Goal: Information Seeking & Learning: Learn about a topic

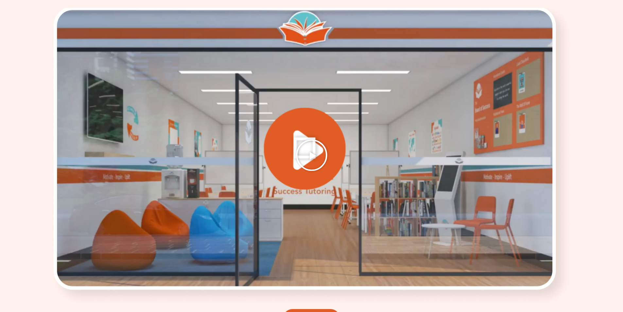
scroll to position [883, 0]
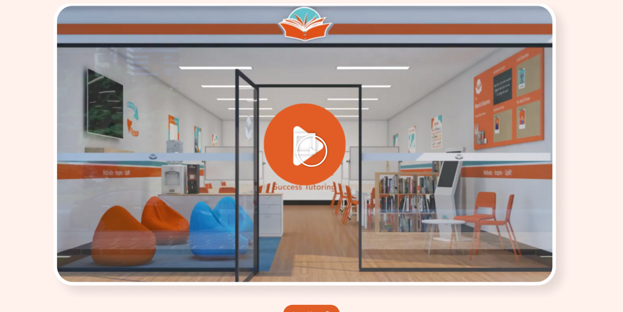
click at [315, 150] on icon "Play Video" at bounding box center [311, 150] width 33 height 33
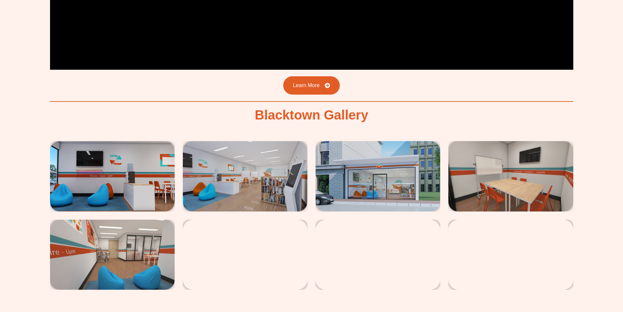
scroll to position [1112, 0]
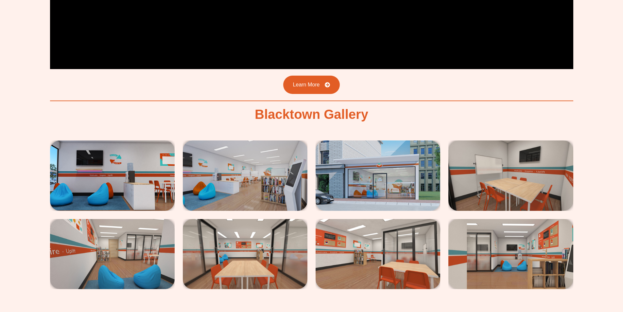
click at [401, 190] on img at bounding box center [378, 175] width 125 height 70
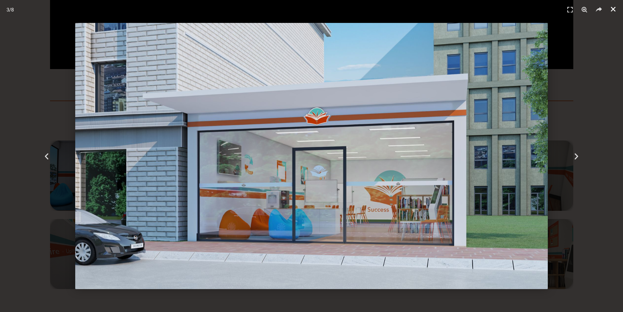
click at [613, 7] on icon "Close (Esc)" at bounding box center [613, 9] width 7 height 7
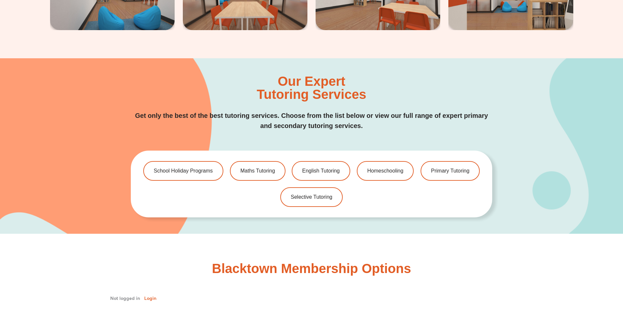
scroll to position [1374, 0]
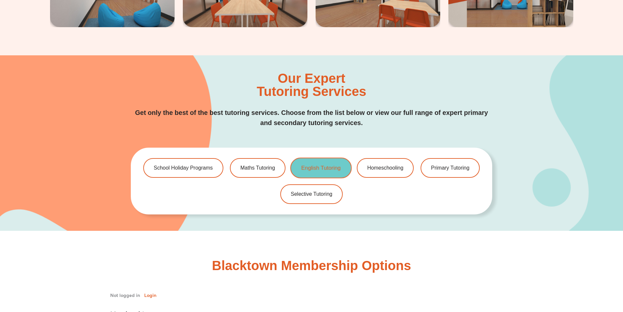
click at [326, 167] on span "English Tutoring" at bounding box center [321, 168] width 39 height 6
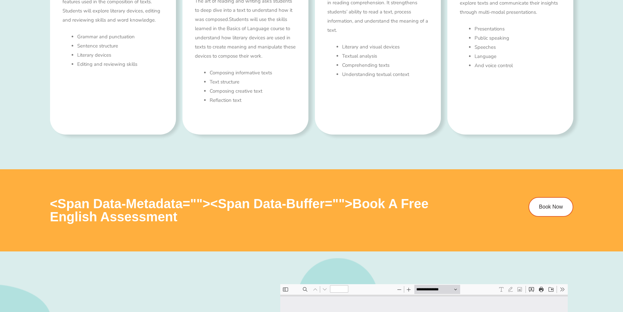
scroll to position [524, 0]
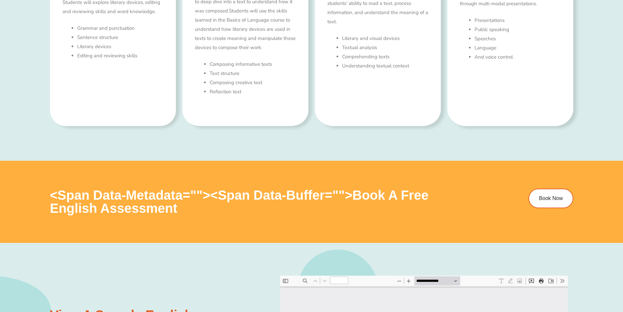
type input "*"
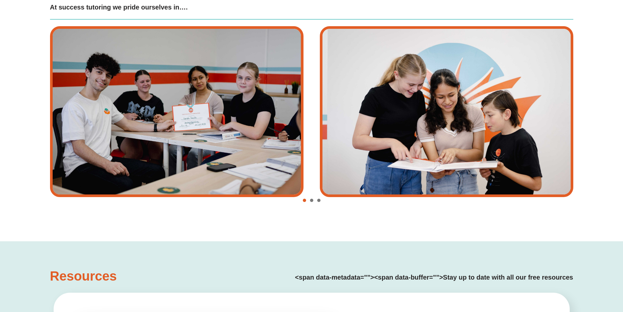
scroll to position [1571, 0]
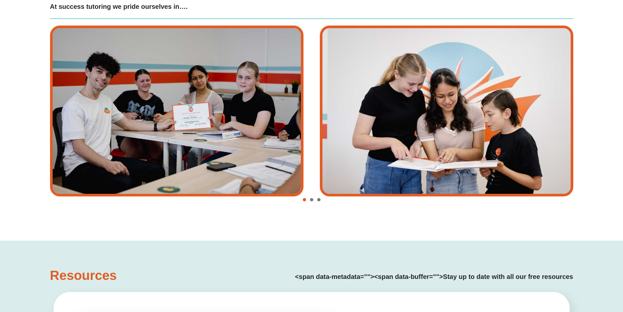
click at [313, 200] on div "Image Carousel" at bounding box center [312, 199] width 524 height 9
click at [313, 200] on span "Go to slide 2" at bounding box center [311, 199] width 3 height 3
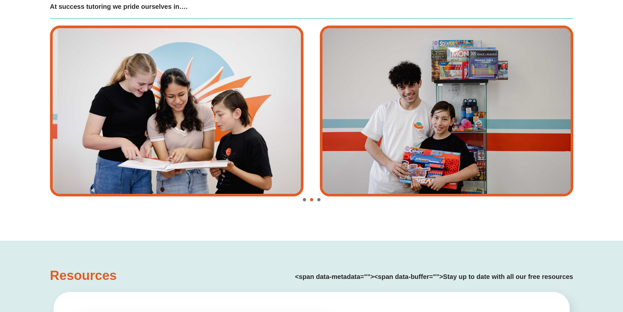
click at [320, 200] on span "Go to slide 3" at bounding box center [318, 199] width 3 height 3
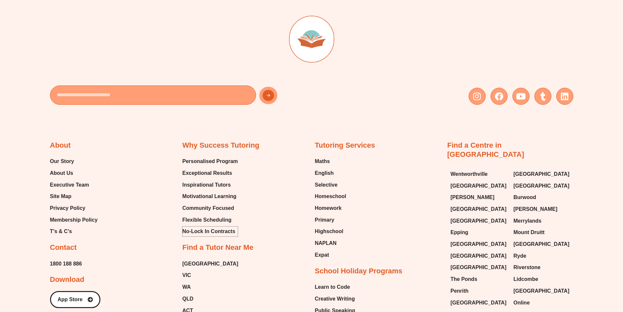
scroll to position [2599, 0]
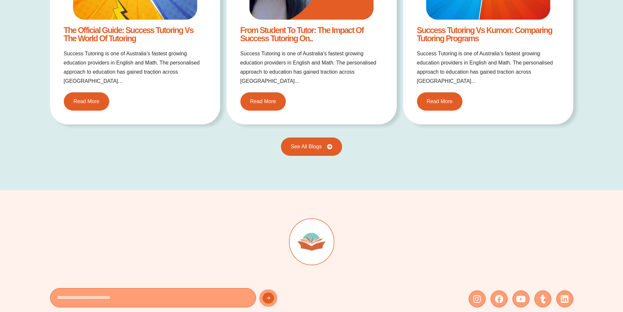
scroll to position [1243, 0]
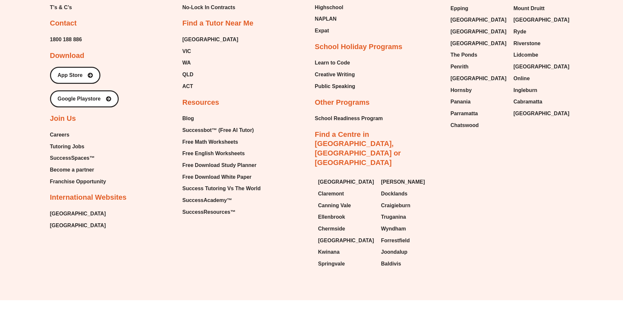
scroll to position [1186, 0]
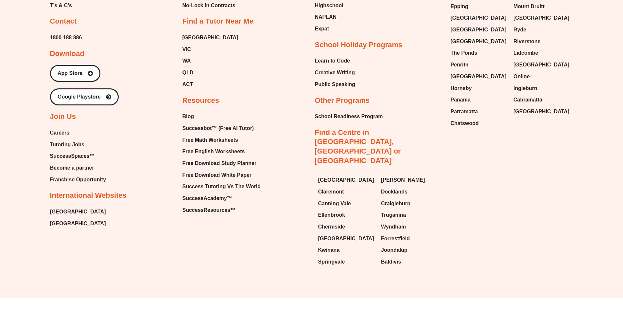
click at [461, 166] on div "About Our Story About Us Executive Team Site Map Privacy Policy Membership Poli…" at bounding box center [312, 77] width 524 height 385
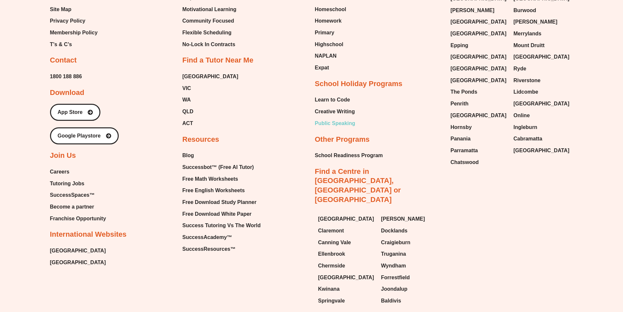
scroll to position [1088, 0]
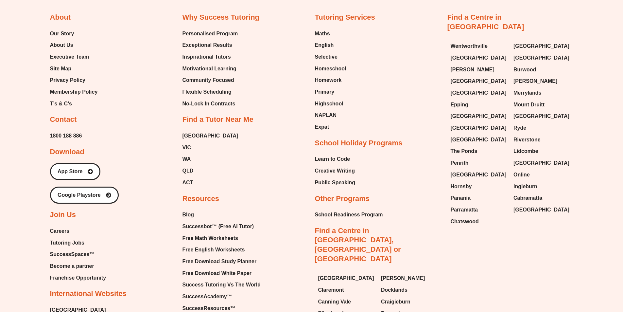
click at [589, 28] on div "Email Instagram Facebook Youtube Tumblr Linkedin About Our Story About Us Execu…" at bounding box center [311, 128] width 623 height 536
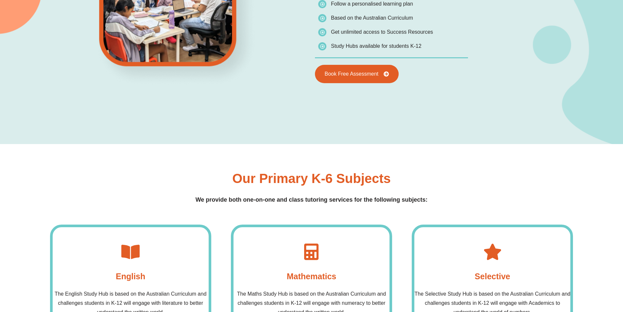
scroll to position [589, 0]
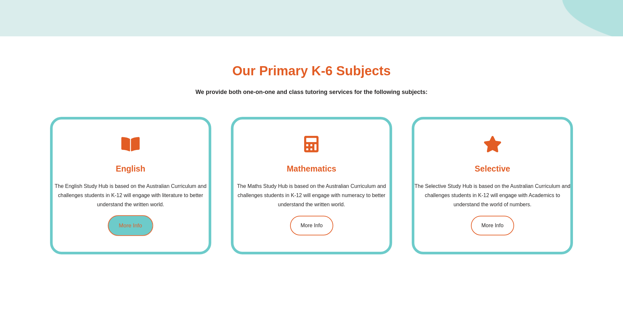
click at [132, 218] on link "More Info" at bounding box center [130, 225] width 45 height 21
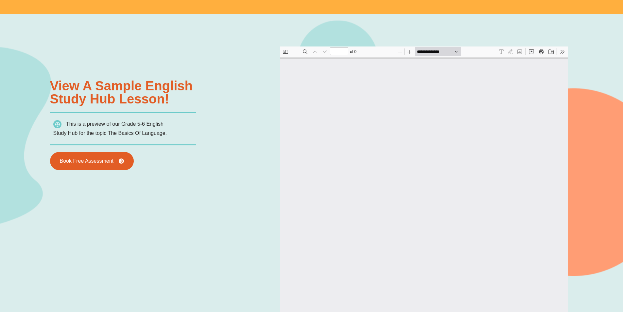
scroll to position [883, 0]
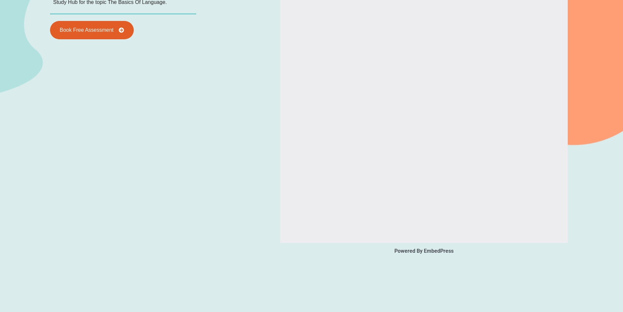
type input "*"
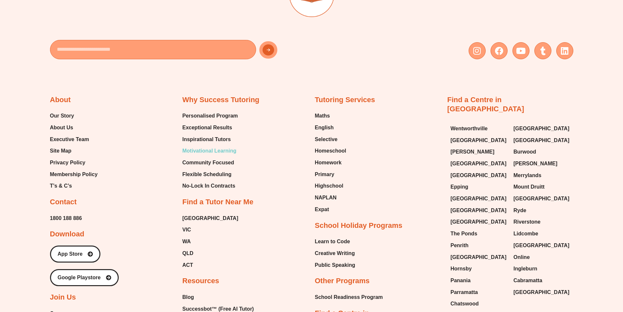
scroll to position [2716, 0]
